Goal: Task Accomplishment & Management: Manage account settings

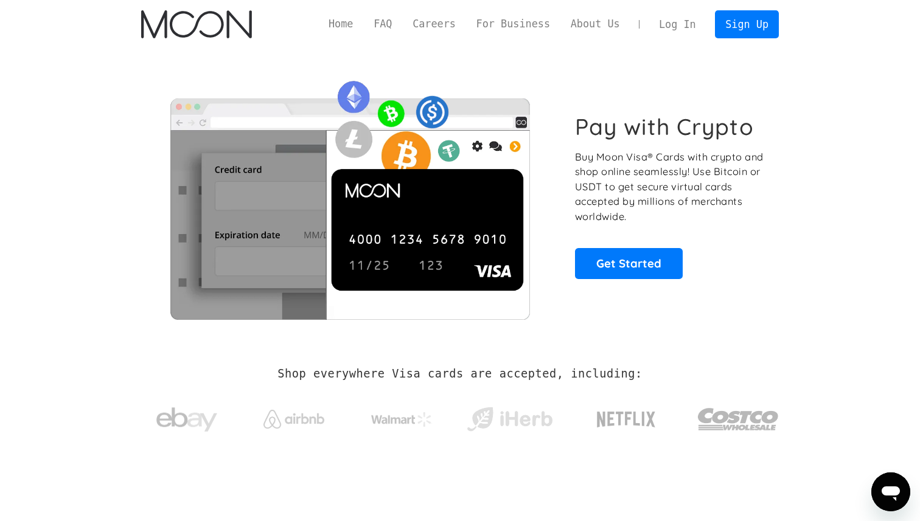
click at [675, 28] on link "Log In" at bounding box center [677, 24] width 57 height 27
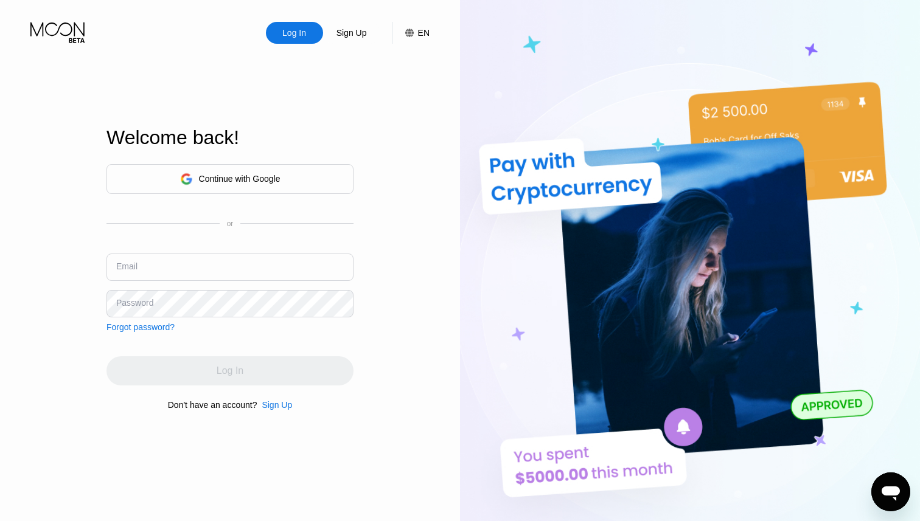
click at [257, 182] on div "Continue with Google" at bounding box center [240, 179] width 82 height 10
